Goal: Navigation & Orientation: Find specific page/section

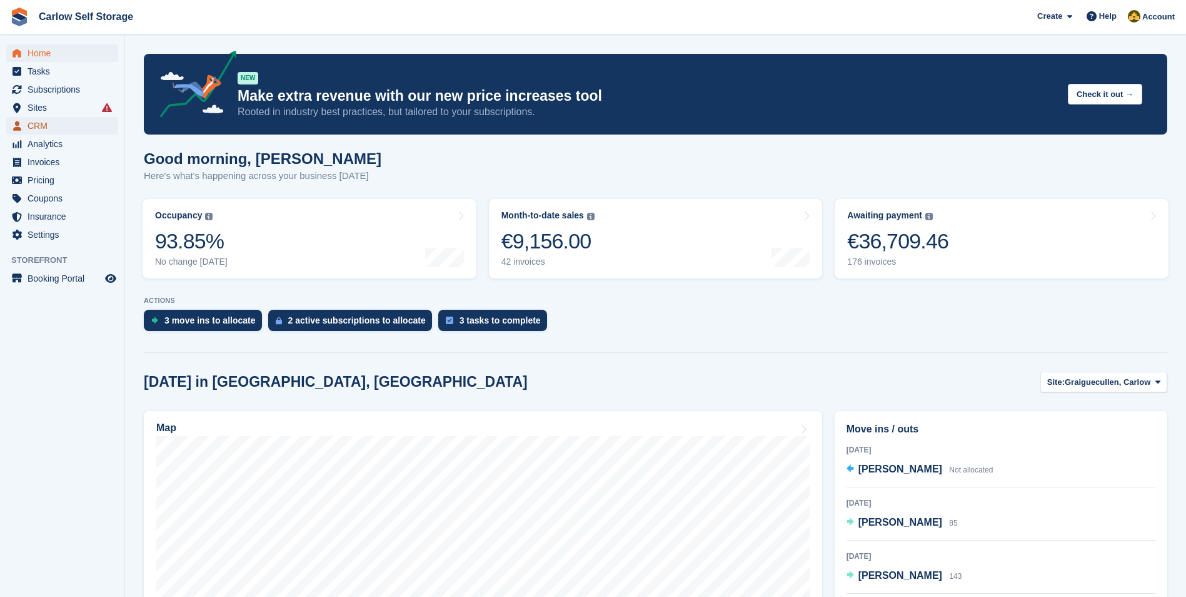
click at [43, 124] on span "CRM" at bounding box center [65, 126] width 75 height 18
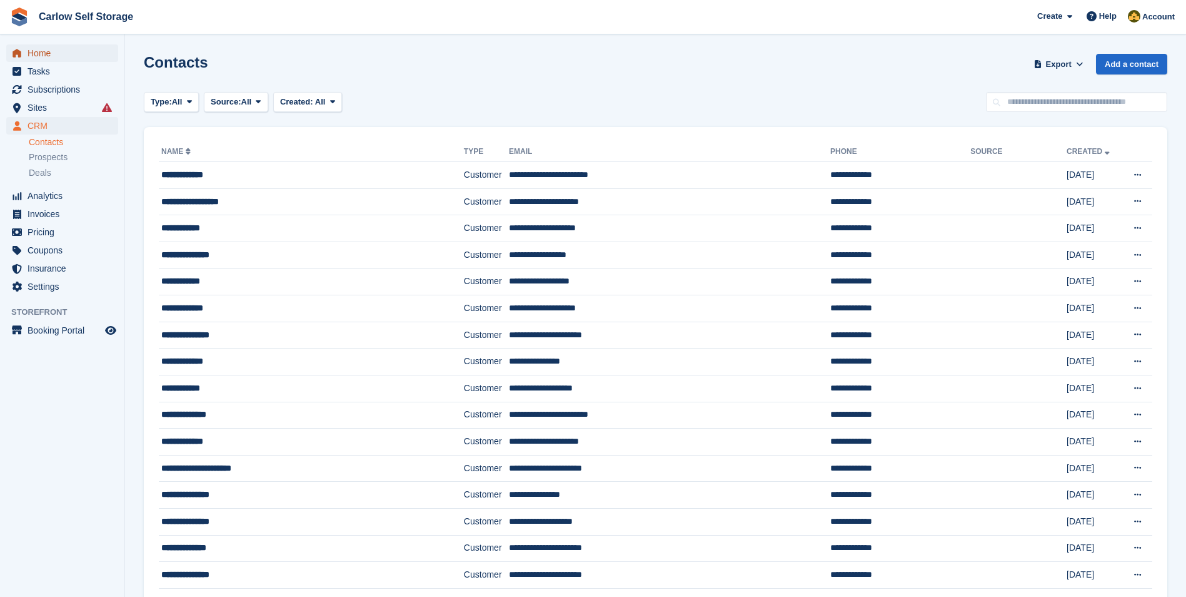
click at [61, 51] on span "Home" at bounding box center [65, 53] width 75 height 18
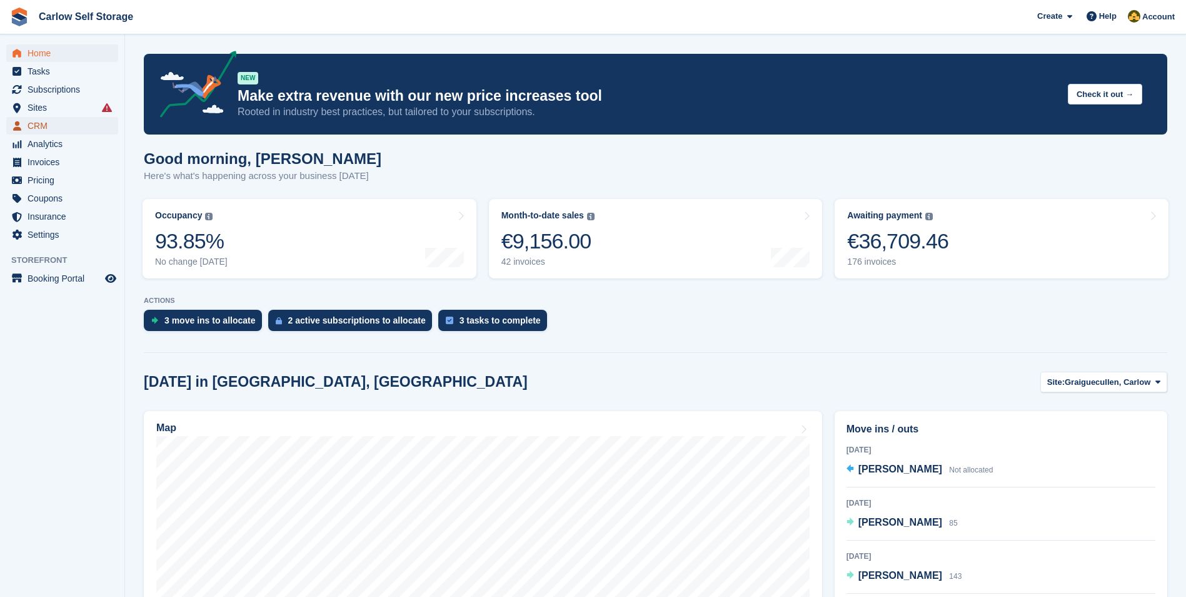
click at [51, 129] on span "CRM" at bounding box center [65, 126] width 75 height 18
